Goal: Task Accomplishment & Management: Manage account settings

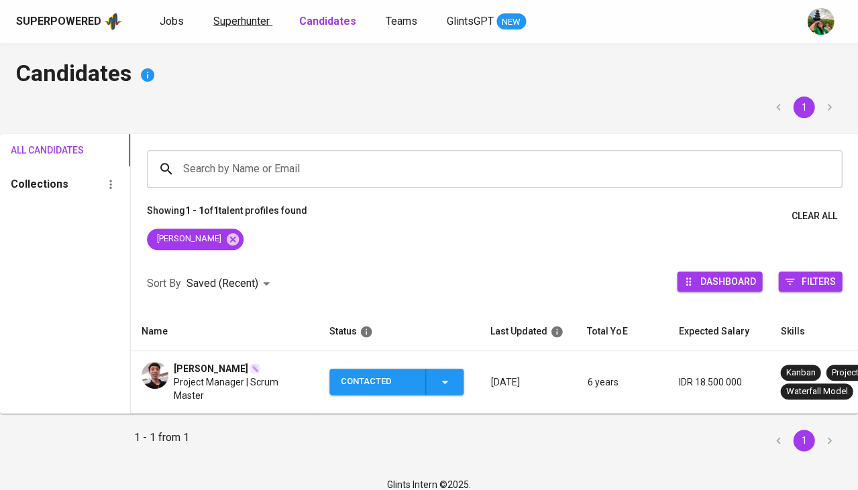
click at [250, 17] on span "Superhunter" at bounding box center [241, 21] width 56 height 13
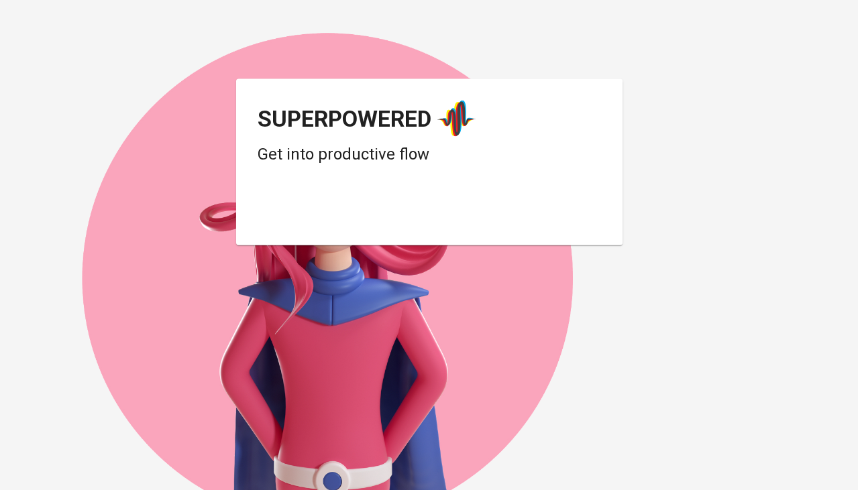
click at [361, 217] on div "Login dengan Google. Dibuka di tab baru" at bounding box center [365, 212] width 215 height 30
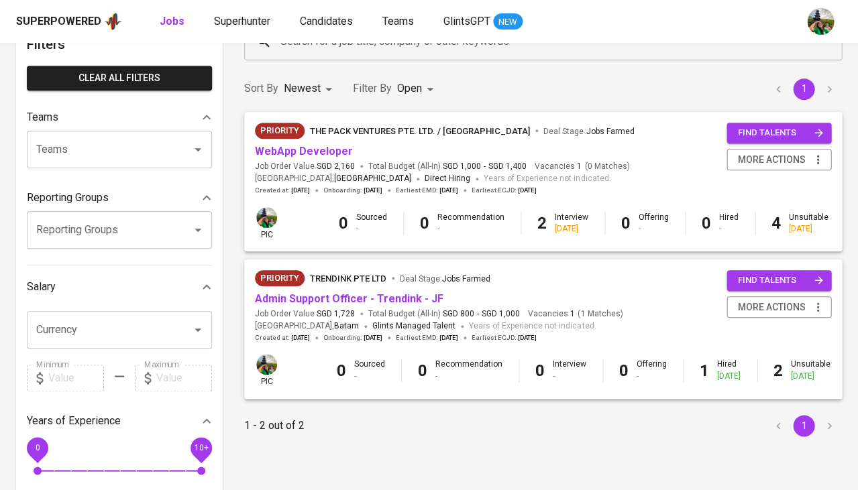
scroll to position [87, 0]
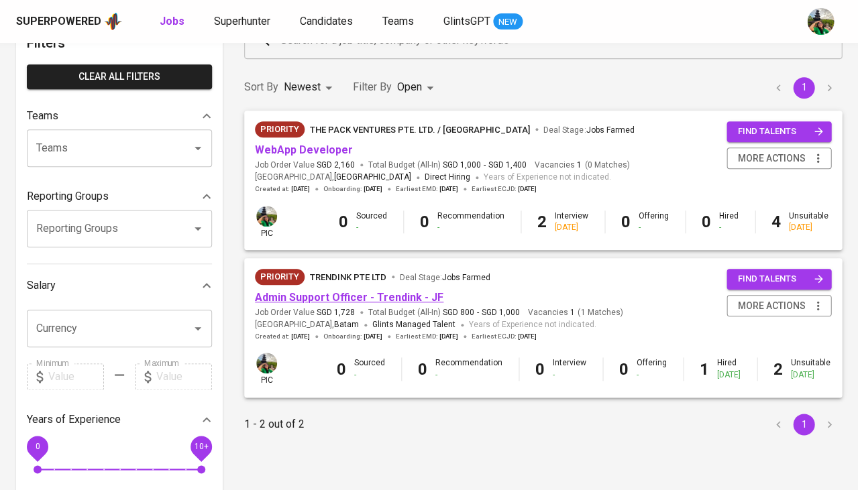
click at [357, 291] on link "Admin Support Officer - Trendink - JF" at bounding box center [349, 297] width 188 height 13
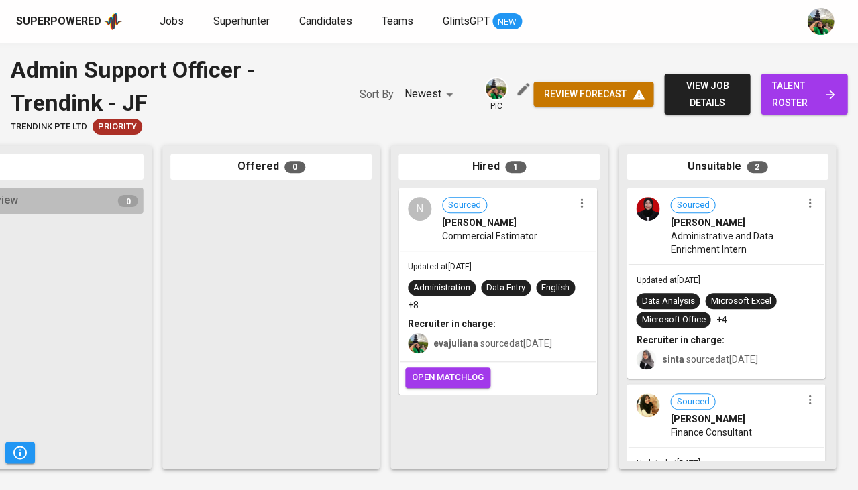
scroll to position [0, 740]
click at [469, 381] on span "open matchlog" at bounding box center [448, 377] width 72 height 15
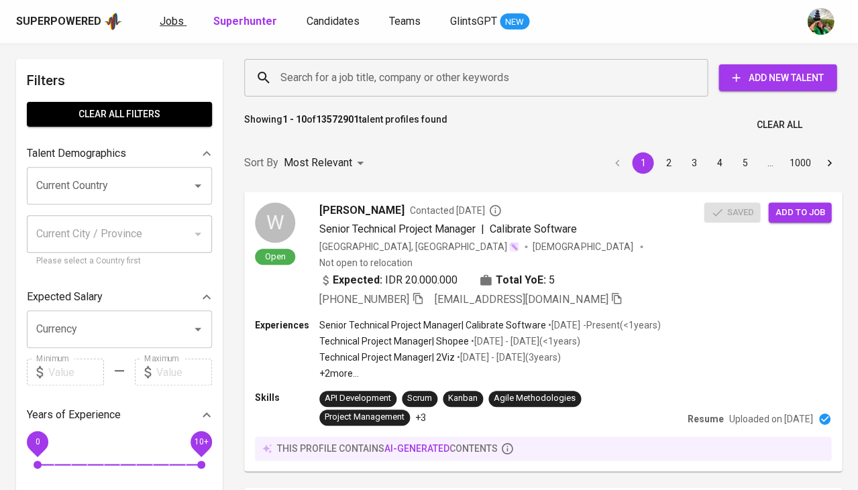
click at [170, 20] on span "Jobs" at bounding box center [172, 21] width 24 height 13
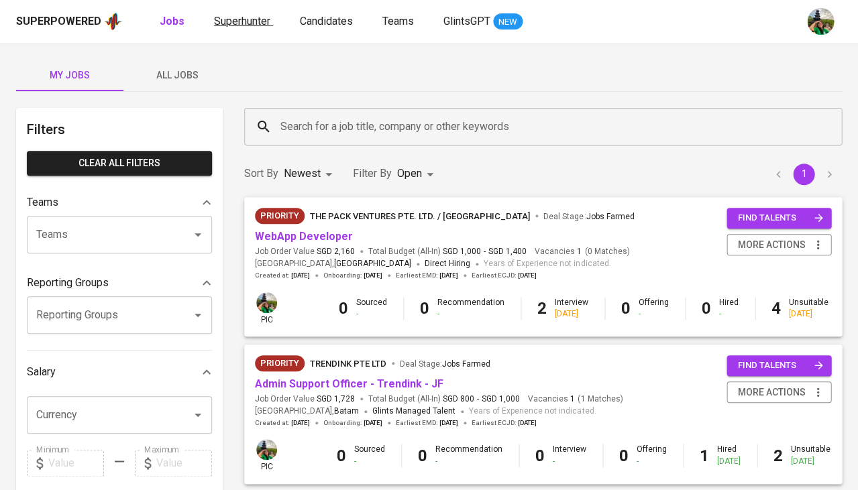
click at [252, 16] on span "Superhunter" at bounding box center [242, 21] width 56 height 13
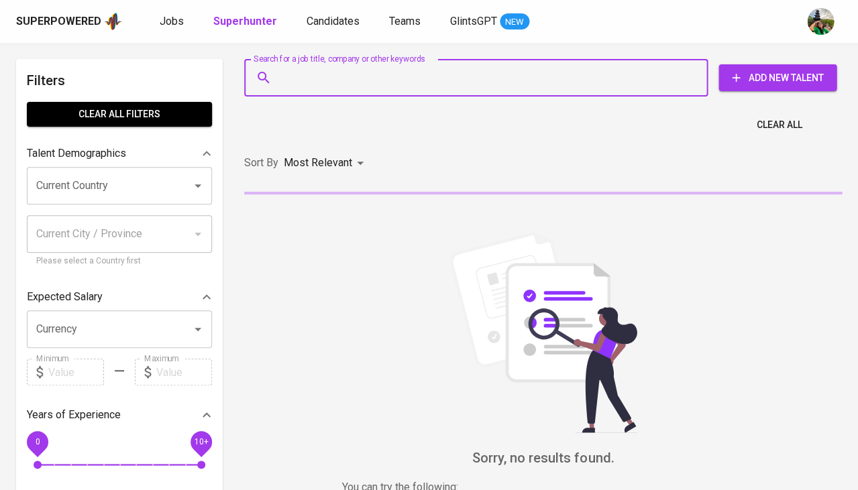
click at [305, 76] on input "Search for a job title, company or other keywords" at bounding box center [479, 77] width 404 height 25
paste input "[EMAIL_ADDRESS][DOMAIN_NAME]"
type input "[EMAIL_ADDRESS][DOMAIN_NAME]"
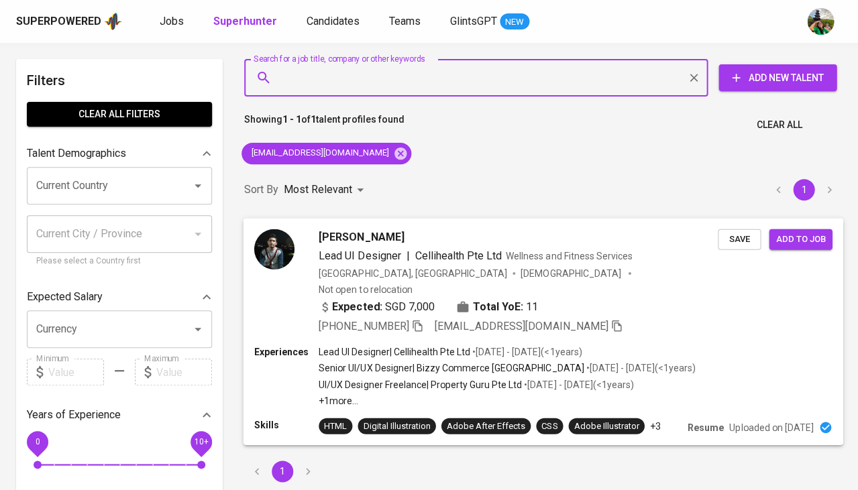
click at [742, 238] on span "Save" at bounding box center [739, 238] width 30 height 15
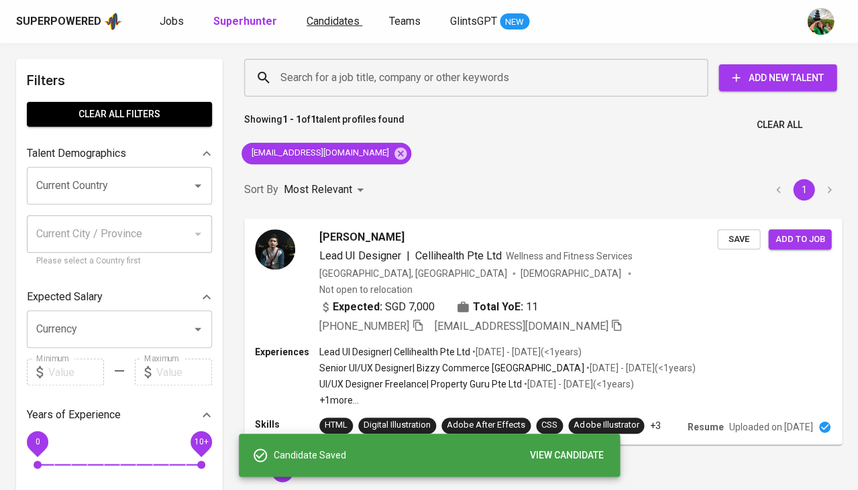
click at [335, 22] on span "Candidates" at bounding box center [332, 21] width 53 height 13
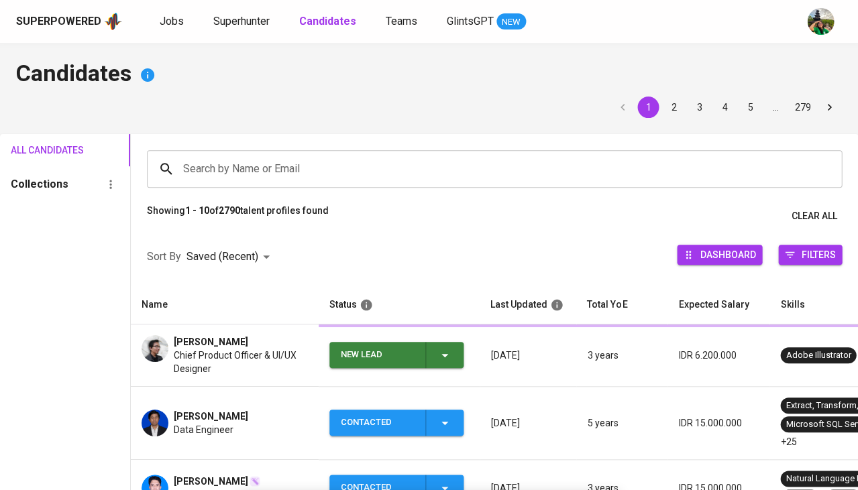
click at [335, 22] on b "Candidates" at bounding box center [327, 21] width 57 height 13
click at [443, 351] on icon "button" at bounding box center [445, 355] width 16 height 16
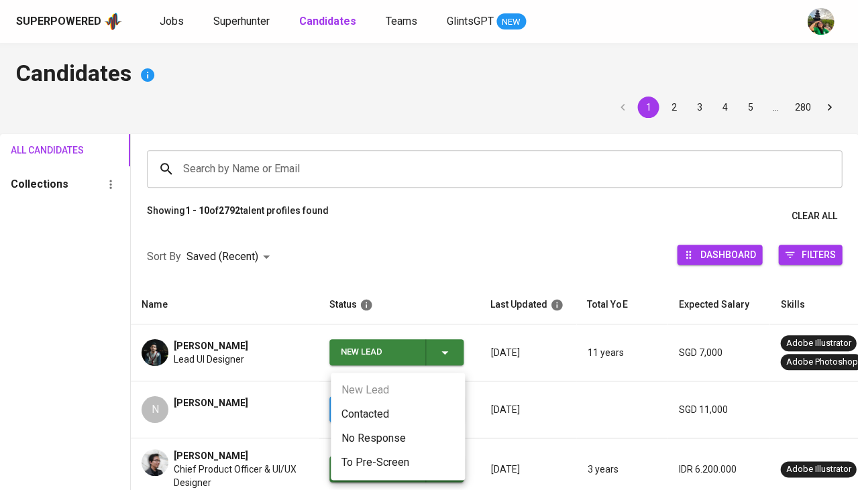
click at [422, 304] on div at bounding box center [429, 245] width 858 height 490
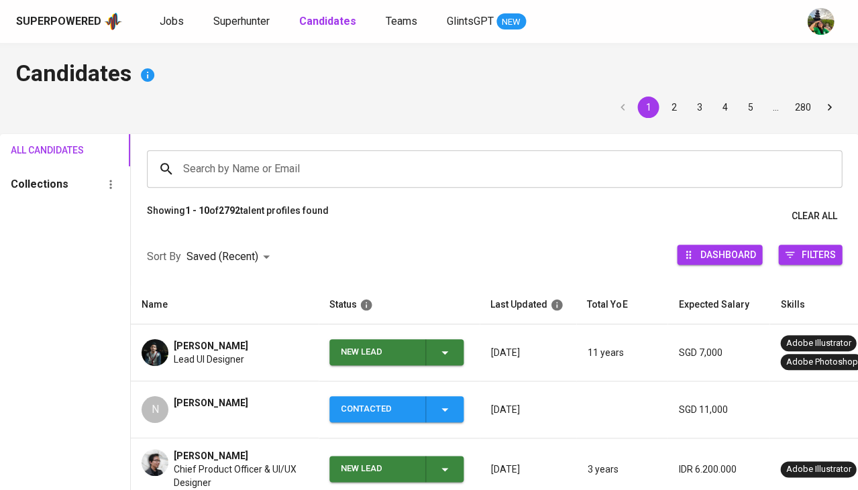
click at [443, 351] on icon "button" at bounding box center [444, 352] width 7 height 3
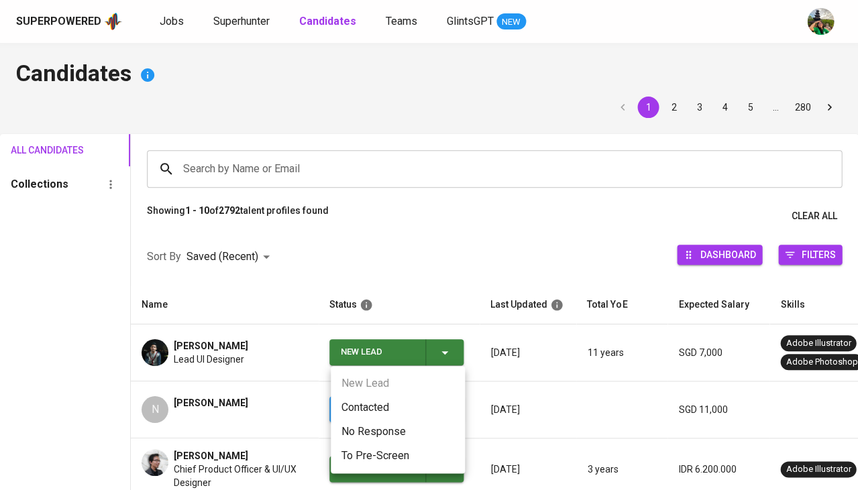
click at [380, 404] on li "Contacted" at bounding box center [398, 408] width 134 height 24
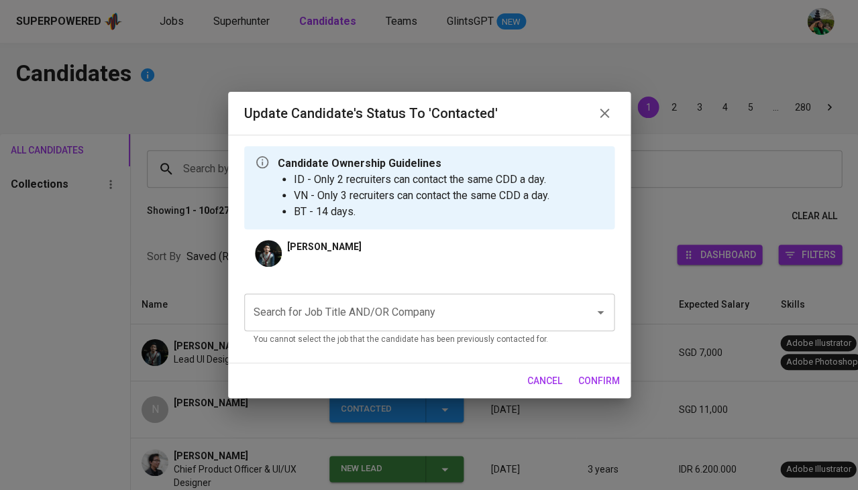
click at [389, 312] on input "Search for Job Title AND/OR Company" at bounding box center [410, 312] width 321 height 25
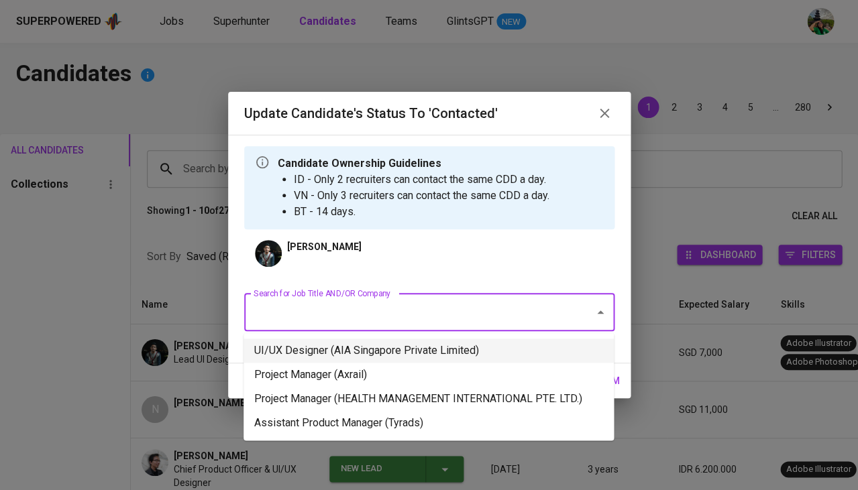
click at [370, 349] on li "UI/UX Designer (AIA Singapore Private Limited)" at bounding box center [428, 351] width 370 height 24
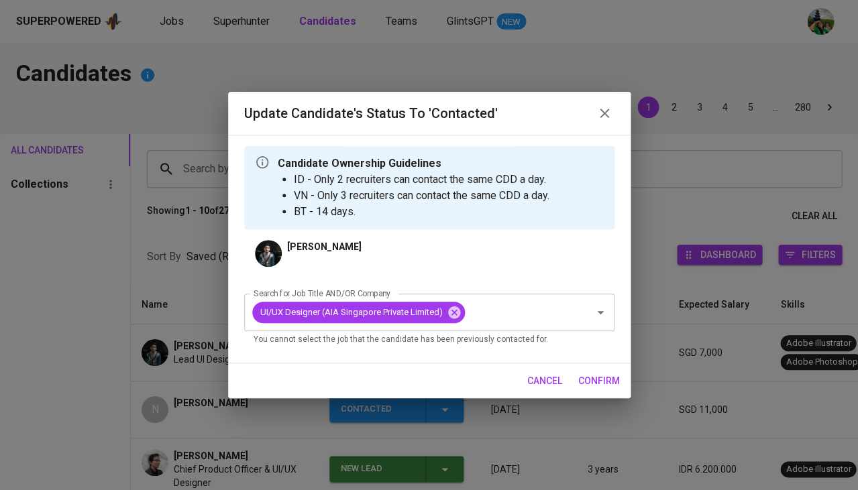
click at [594, 378] on span "confirm" at bounding box center [599, 381] width 42 height 17
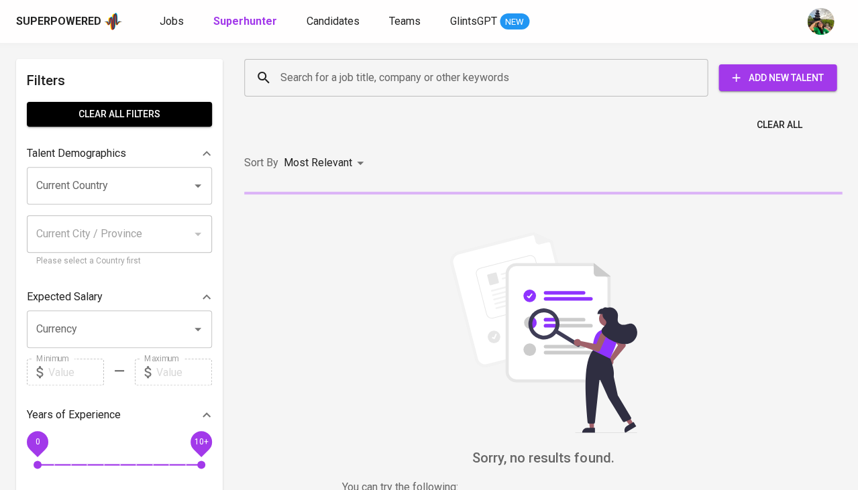
click at [332, 80] on input "Search for a job title, company or other keywords" at bounding box center [479, 77] width 404 height 25
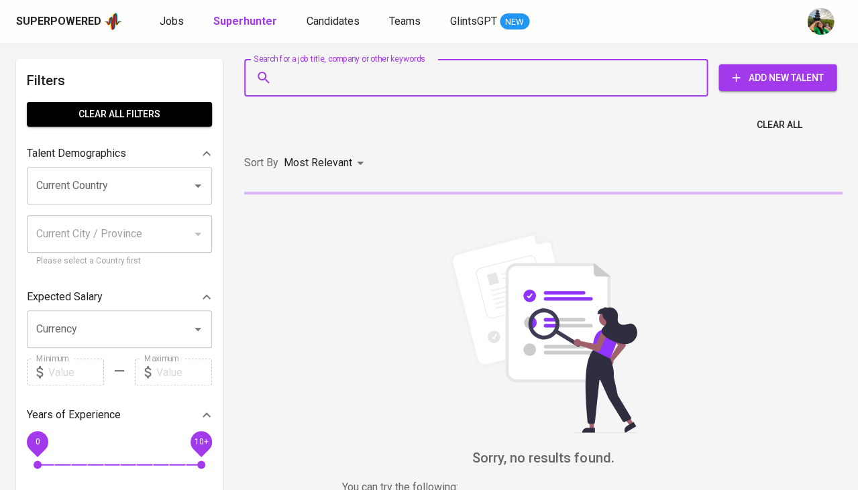
paste input "hamzhyatinnov@gmail.com"
type input "hamzhyatinnov@gmail.com"
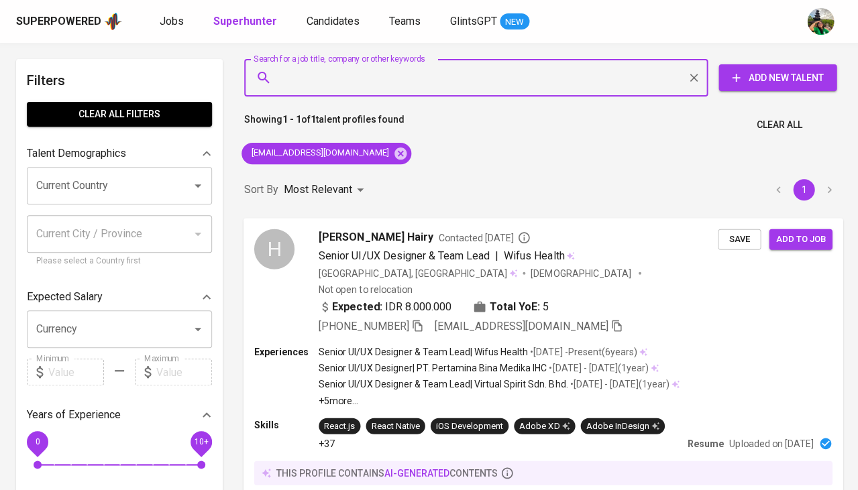
click at [737, 238] on span "Save" at bounding box center [739, 238] width 30 height 15
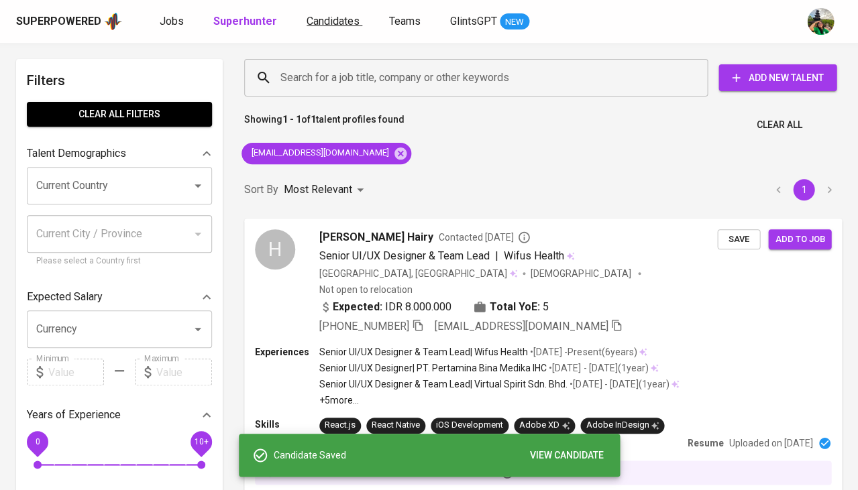
click at [341, 22] on span "Candidates" at bounding box center [332, 21] width 53 height 13
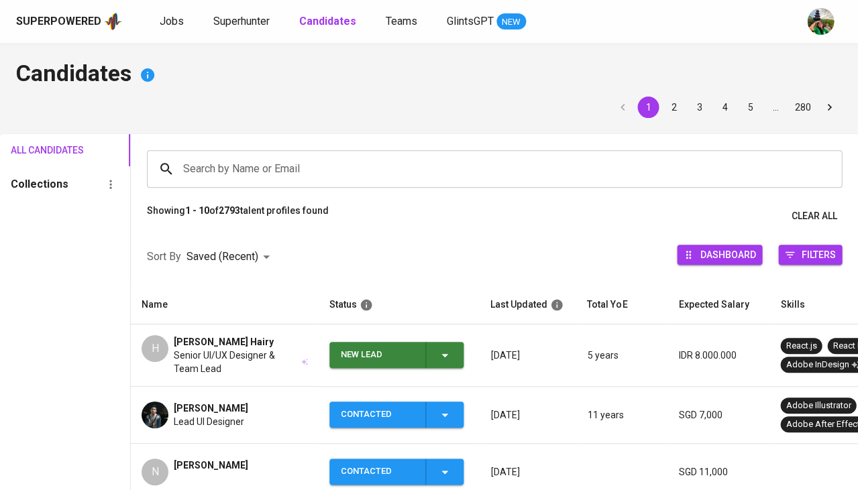
click at [437, 349] on div "New Lead" at bounding box center [397, 355] width 112 height 26
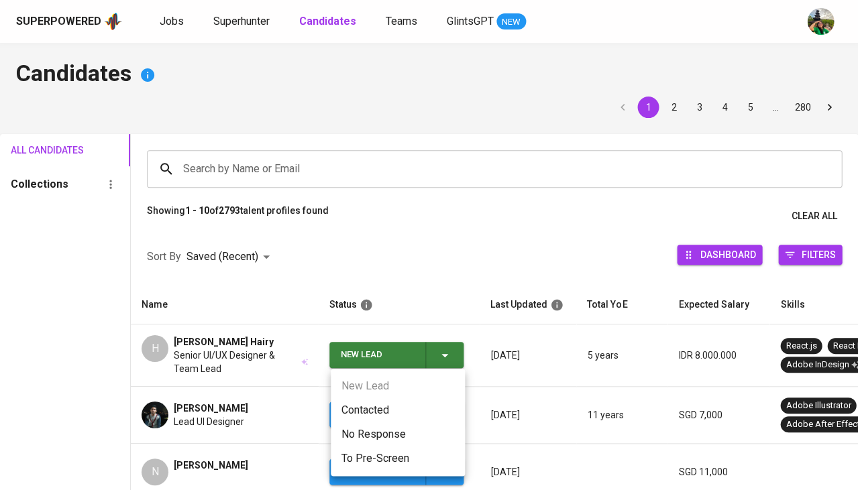
click at [372, 408] on li "Contacted" at bounding box center [398, 410] width 134 height 24
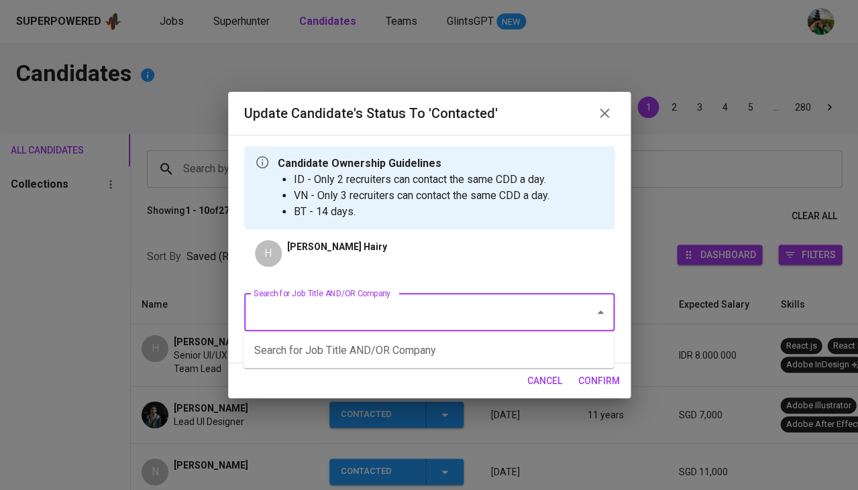
click at [322, 307] on input "Search for Job Title AND/OR Company" at bounding box center [410, 312] width 321 height 25
type input "AIA"
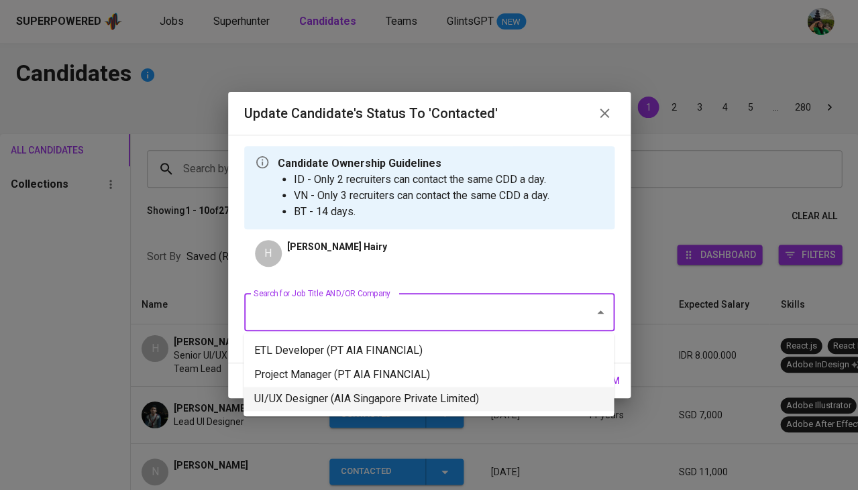
click at [333, 398] on li "UI/UX Designer (AIA Singapore Private Limited)" at bounding box center [428, 399] width 370 height 24
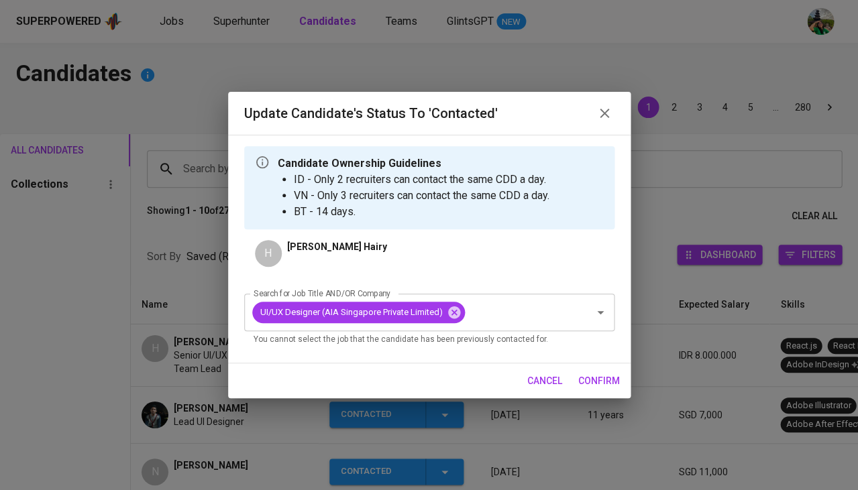
click at [613, 380] on span "confirm" at bounding box center [599, 381] width 42 height 17
